Goal: Task Accomplishment & Management: Manage account settings

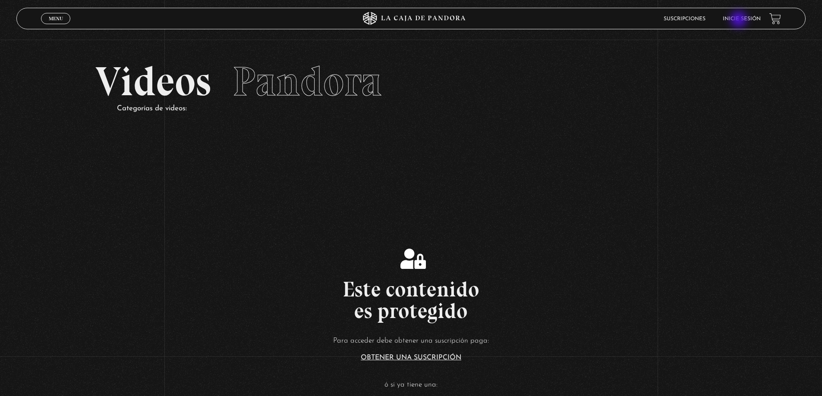
click at [739, 20] on link "Inicie sesión" at bounding box center [741, 18] width 38 height 5
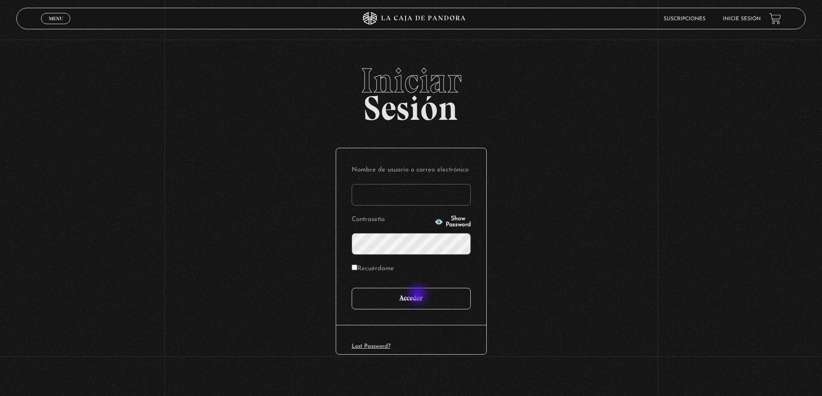
type input "[PERSON_NAME]"
click at [417, 304] on input "Acceder" at bounding box center [410, 299] width 119 height 22
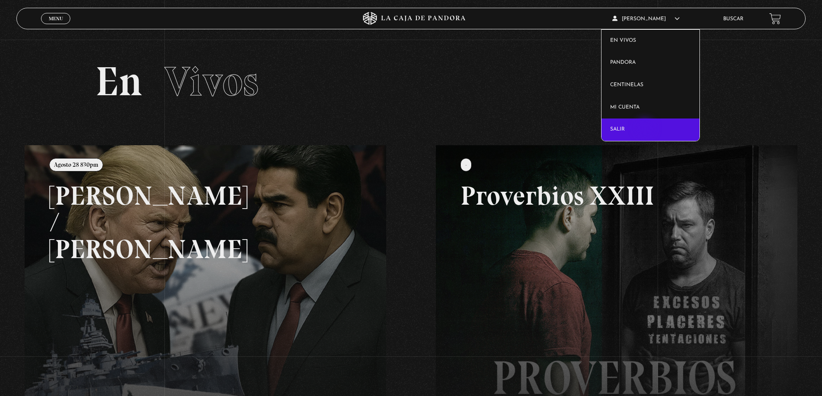
click at [646, 129] on link "Salir" at bounding box center [650, 130] width 98 height 22
